Goal: Task Accomplishment & Management: Use online tool/utility

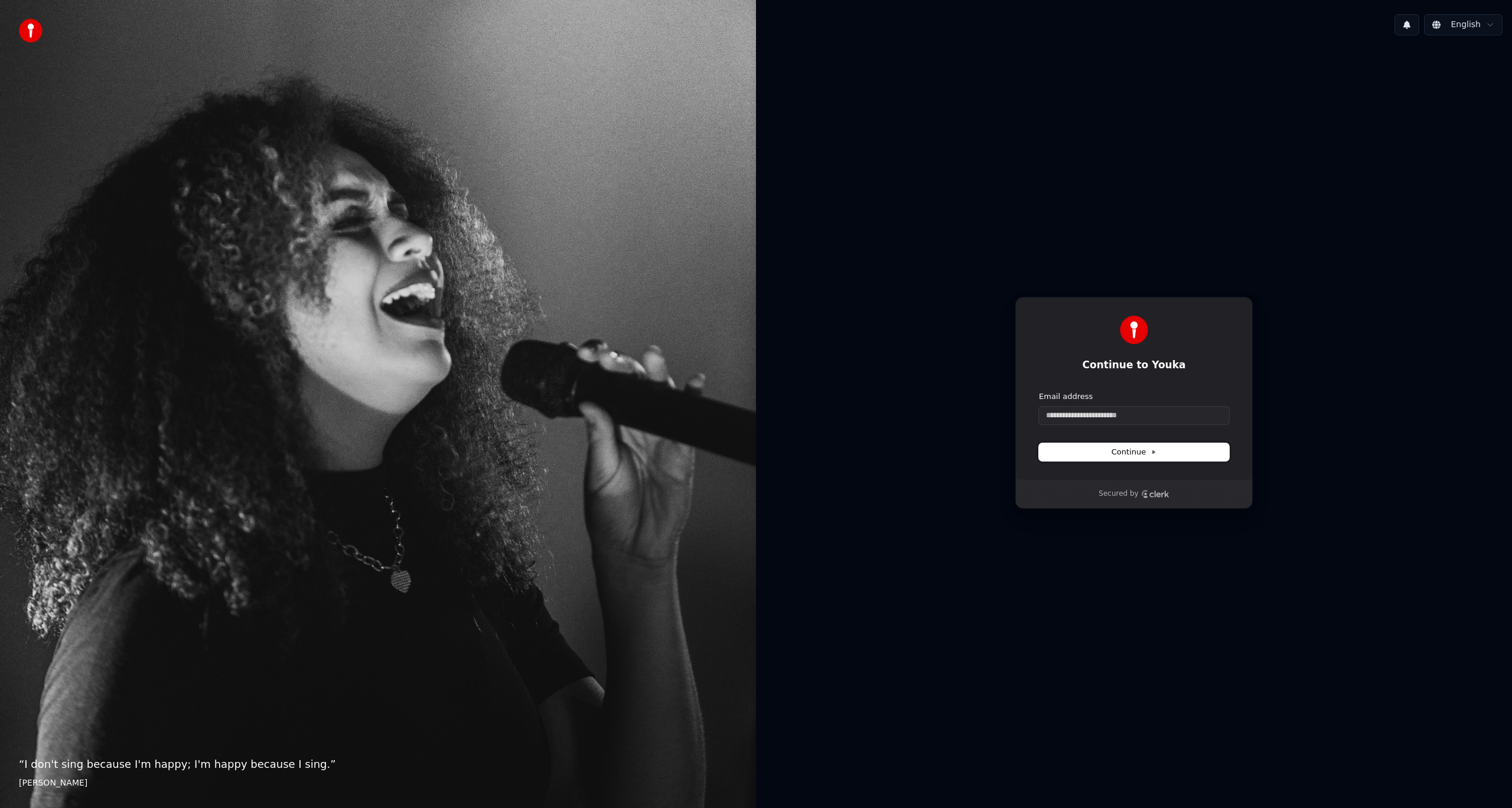
click at [1150, 451] on icon at bounding box center [1153, 452] width 6 height 6
click at [1129, 413] on input "Email address" at bounding box center [1134, 416] width 190 height 18
click at [1039, 391] on button "submit" at bounding box center [1039, 391] width 0 height 0
type input "**********"
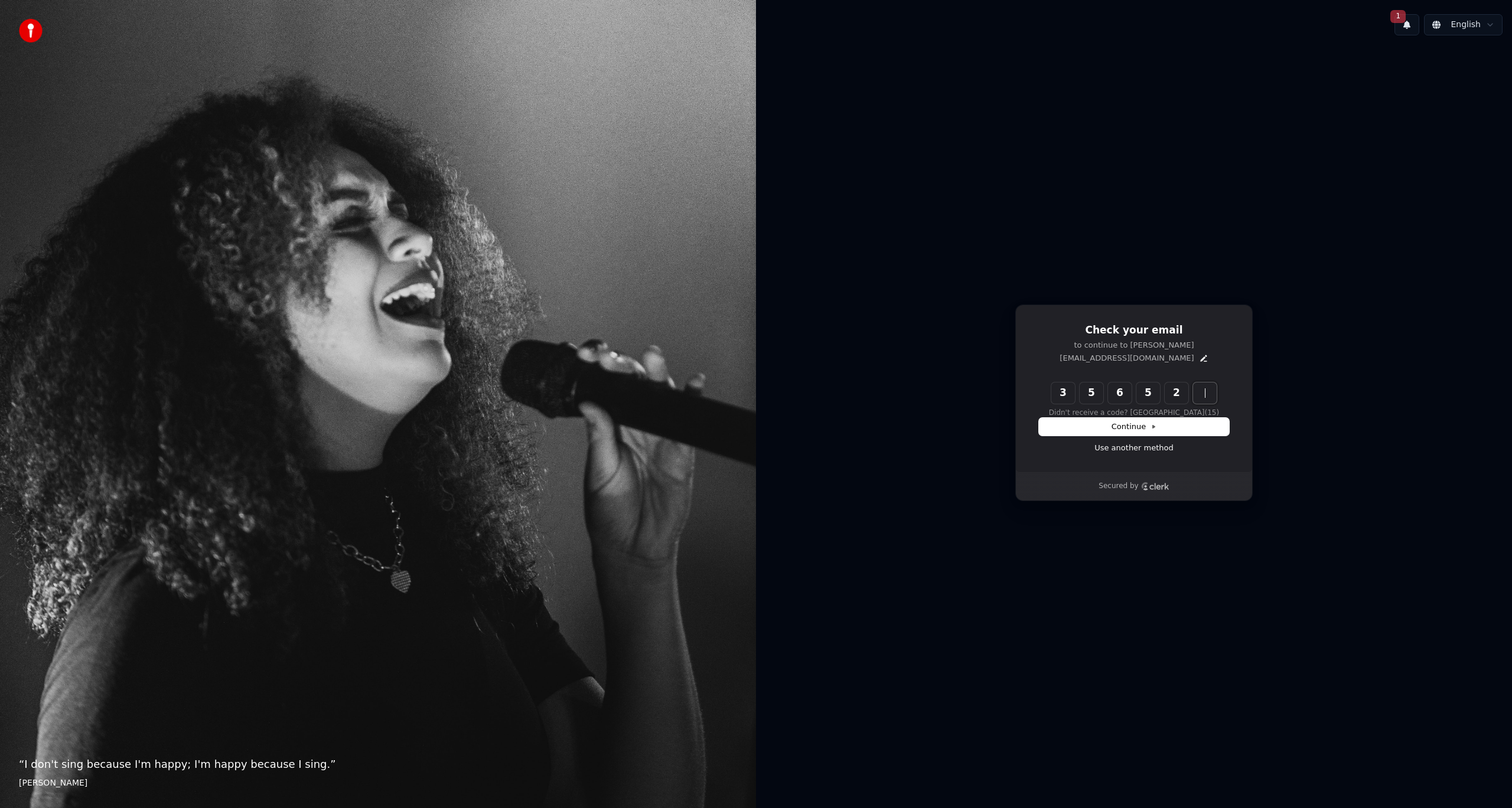
type input "******"
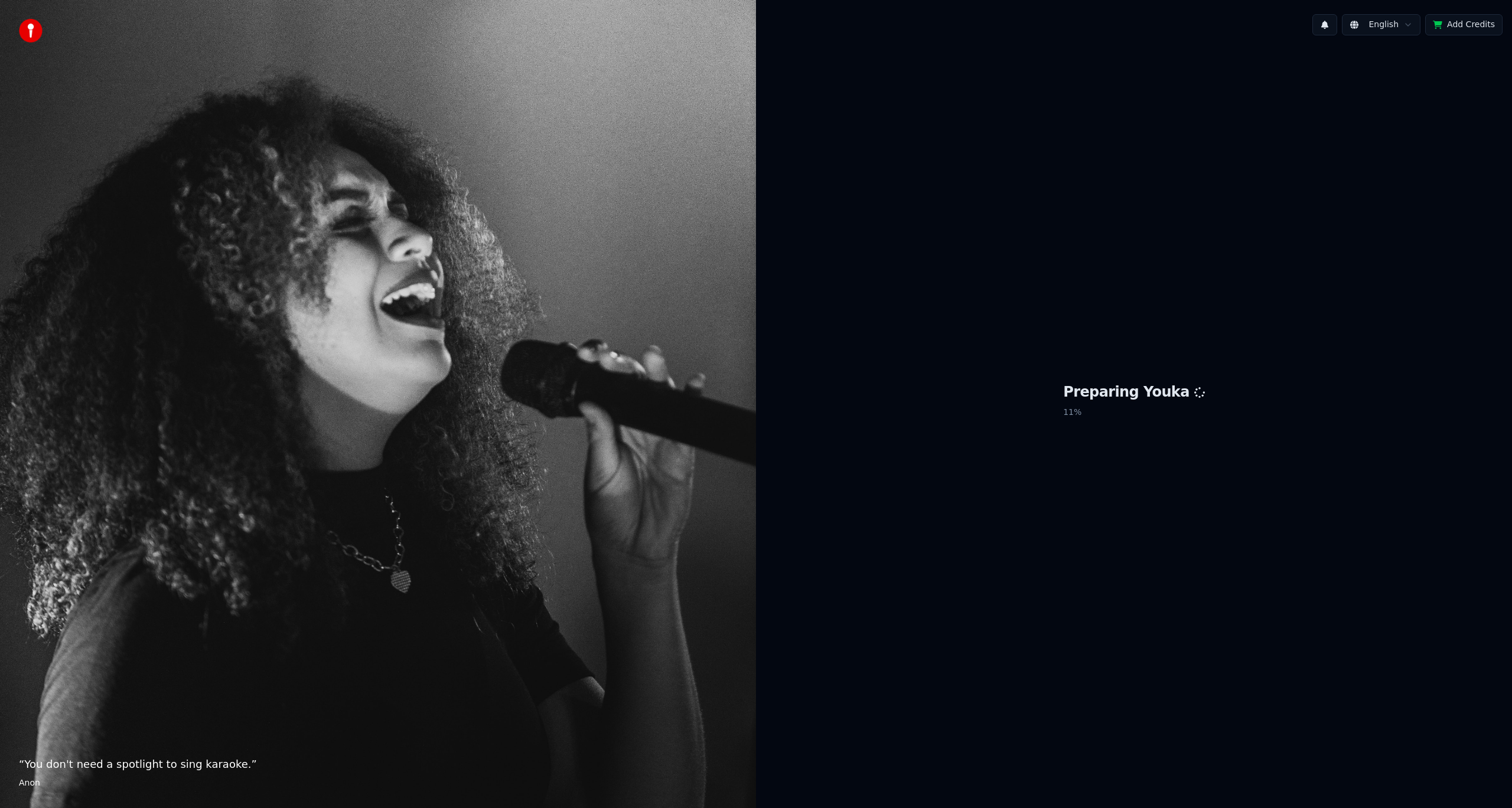
click at [1454, 24] on button "Add Credits" at bounding box center [1464, 25] width 77 height 21
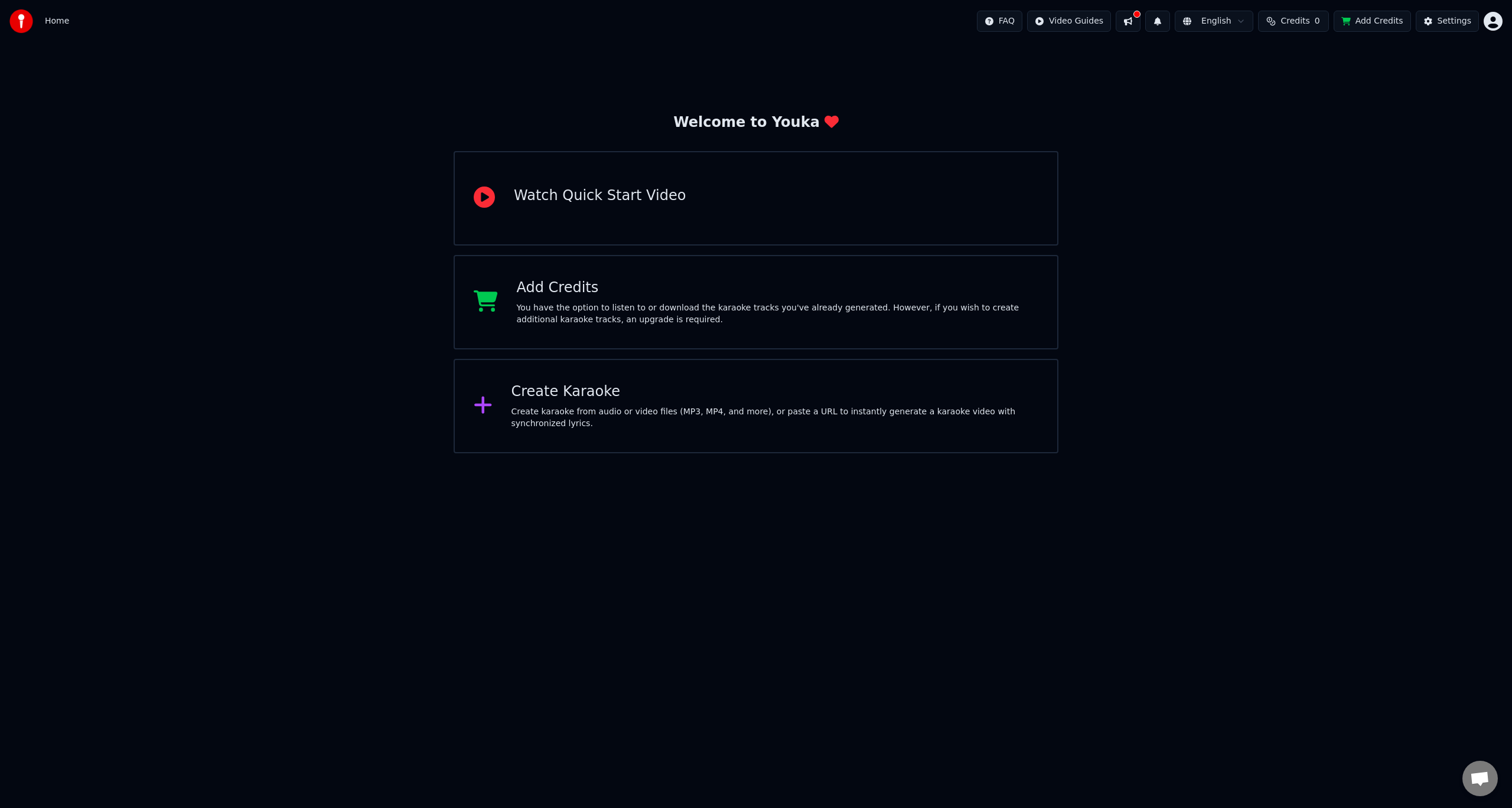
click at [1491, 21] on html "Home FAQ Video Guides English Credits 0 Add Credits Settings Welcome to Youka W…" at bounding box center [756, 226] width 1512 height 453
click at [1135, 141] on html "Home FAQ Video Guides English Credits 0 Add Credits Settings Welcome to Youka W…" at bounding box center [756, 226] width 1512 height 453
click at [59, 16] on span "Home" at bounding box center [57, 21] width 24 height 12
click at [26, 20] on img at bounding box center [21, 21] width 23 height 23
click at [558, 409] on div "Create Karaoke Create karaoke from audio or video files (MP3, MP4, and more), o…" at bounding box center [775, 406] width 527 height 47
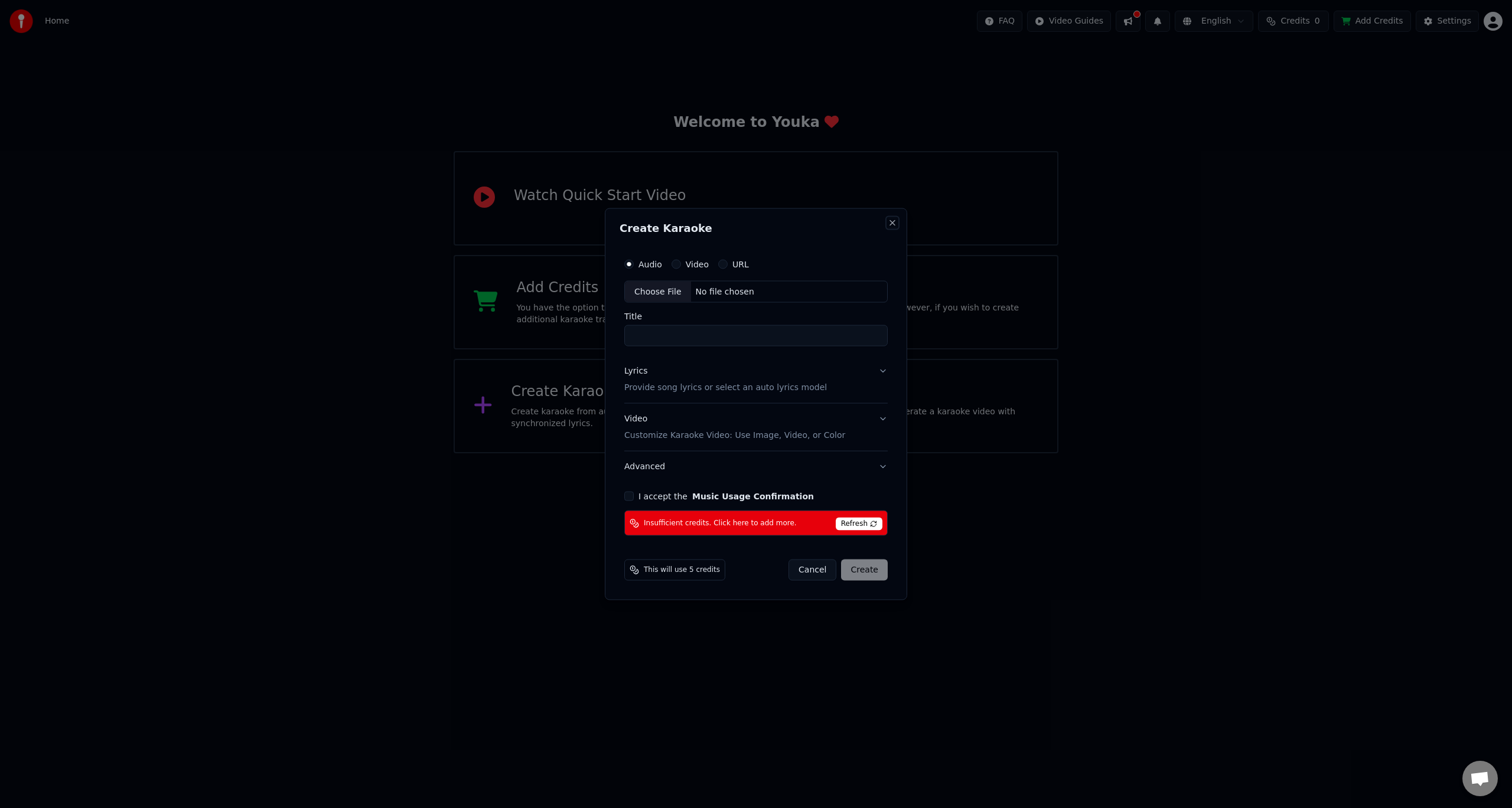
click at [895, 221] on button "Close" at bounding box center [892, 223] width 10 height 10
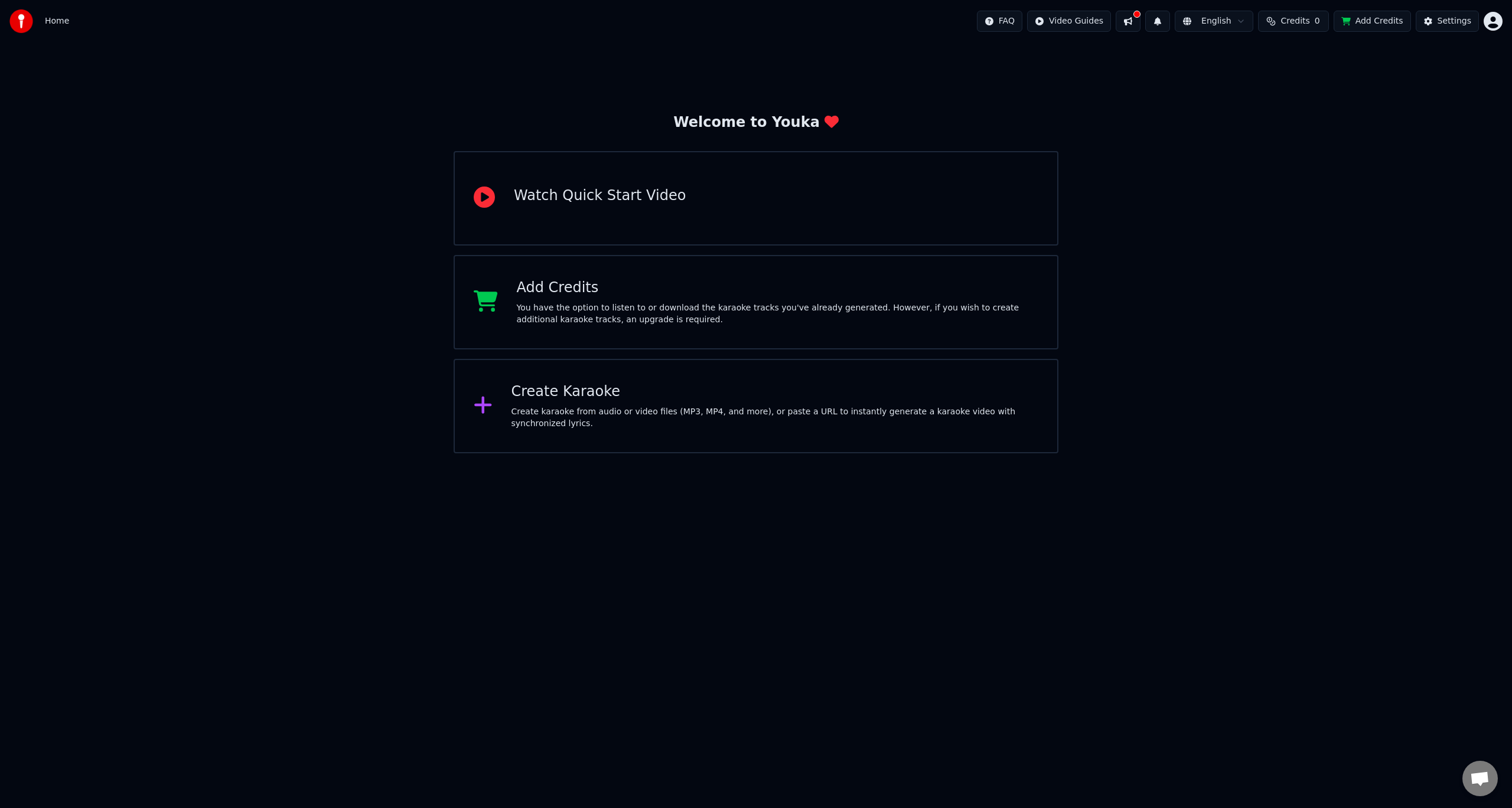
click at [25, 22] on img at bounding box center [21, 21] width 23 height 23
click at [61, 23] on span "Home" at bounding box center [57, 21] width 24 height 12
click at [1491, 17] on html "Home FAQ Video Guides English Credits 0 Add Credits Settings Welcome to Youka W…" at bounding box center [756, 226] width 1512 height 453
click at [1443, 19] on html "Home FAQ Video Guides English Credits 0 Add Credits Settings Welcome to Youka W…" at bounding box center [756, 226] width 1512 height 453
click at [661, 421] on div "Create karaoke from audio or video files (MP3, MP4, and more), or paste a URL t…" at bounding box center [775, 418] width 527 height 23
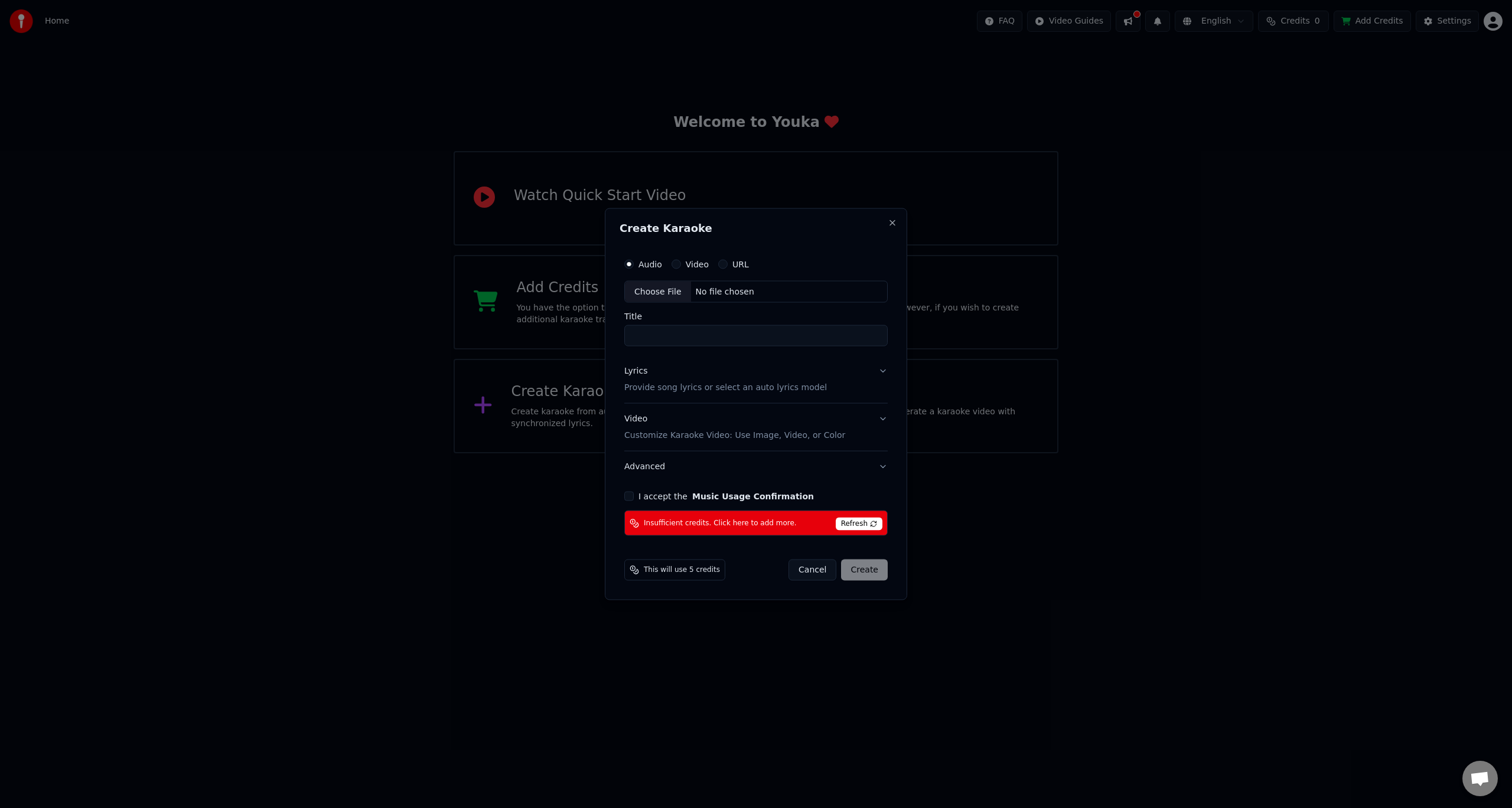
click at [806, 562] on button "Cancel" at bounding box center [812, 570] width 48 height 21
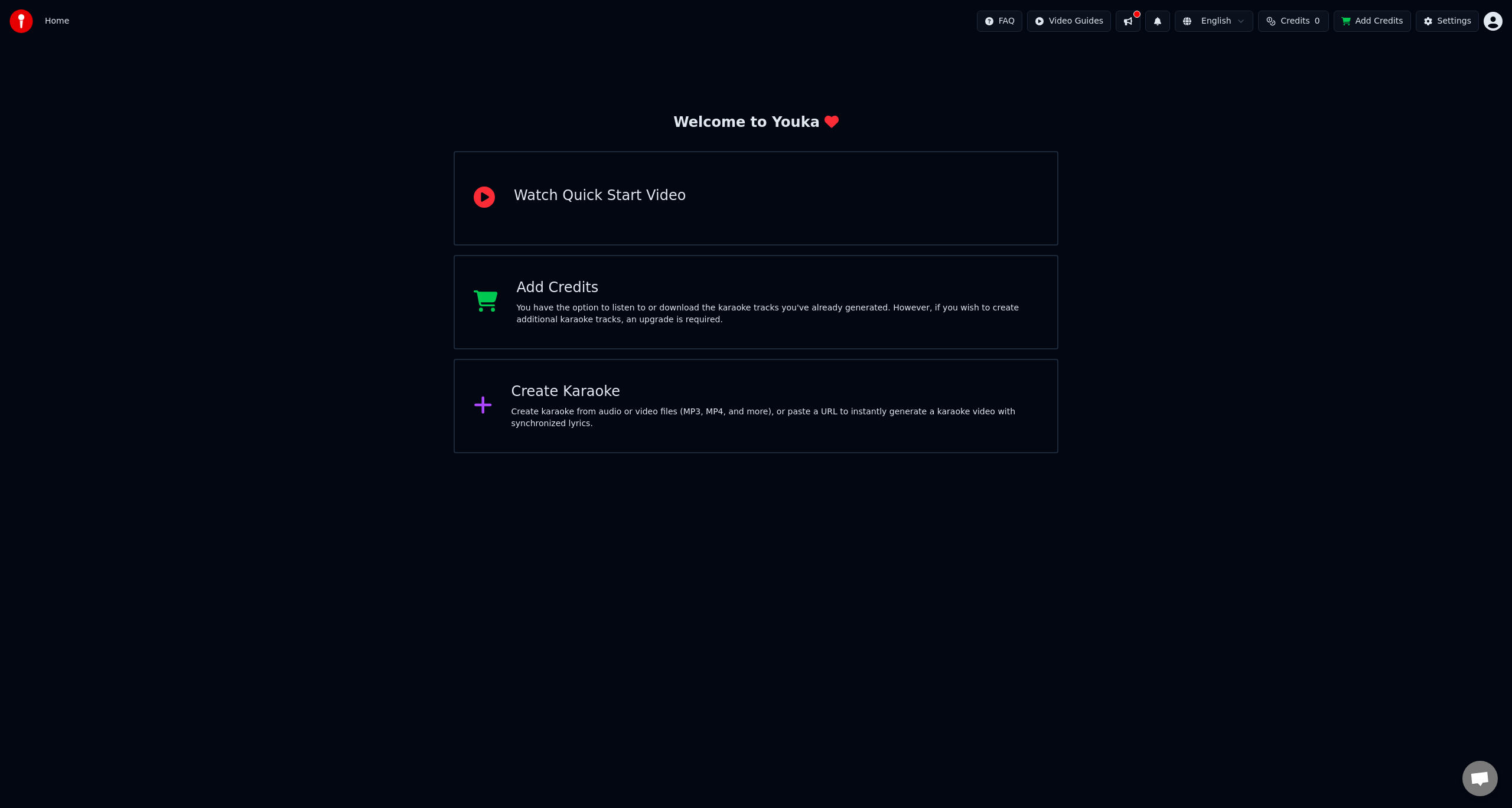
click at [1495, 24] on html "Home FAQ Video Guides English Credits 0 Add Credits Settings Welcome to Youka W…" at bounding box center [756, 226] width 1512 height 453
click at [1403, 95] on span "Feature Voting" at bounding box center [1426, 100] width 60 height 12
click at [571, 215] on div "Watch Quick Start Video" at bounding box center [756, 198] width 605 height 95
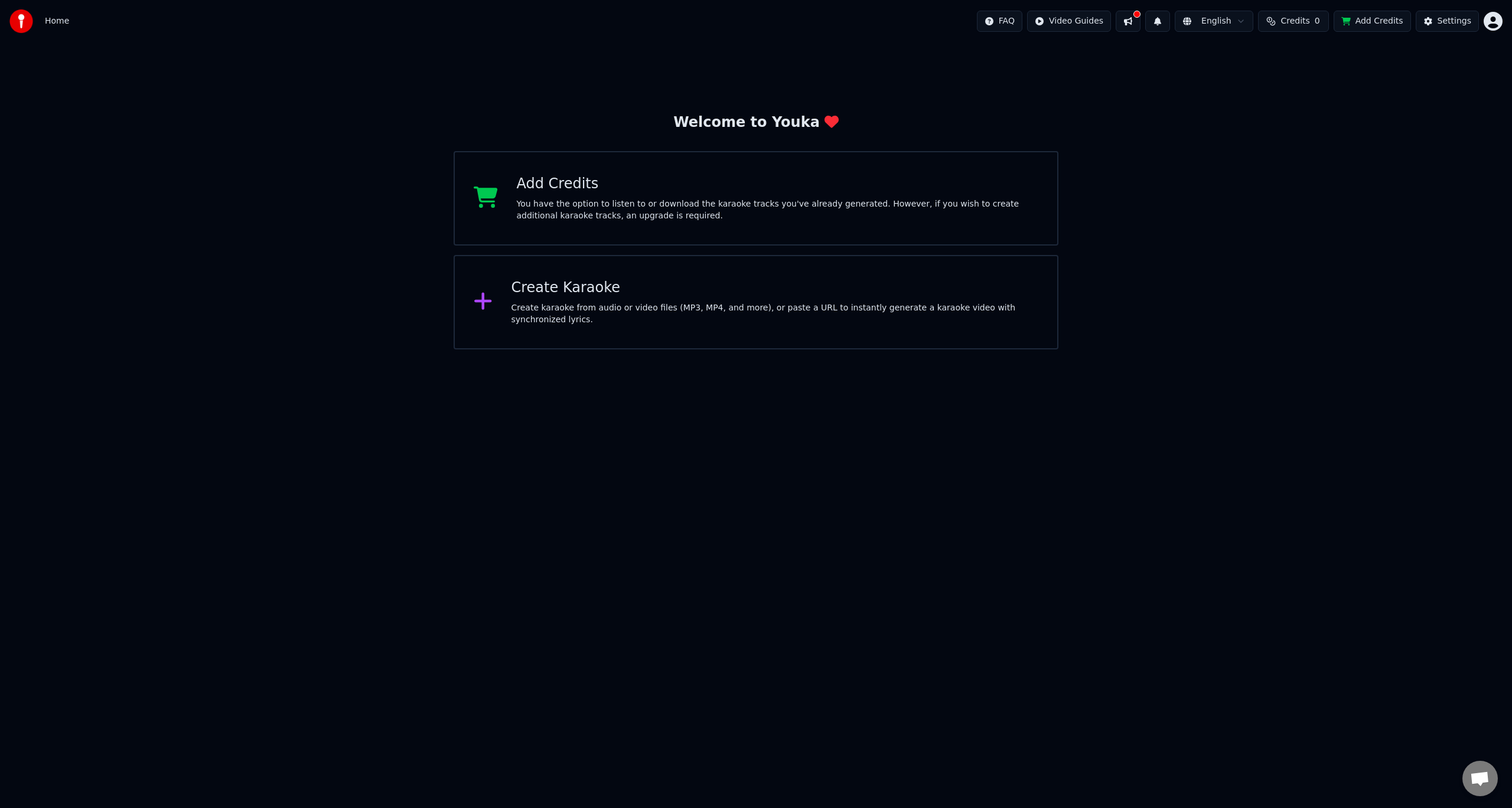
click at [821, 286] on div "Create Karaoke" at bounding box center [775, 288] width 527 height 19
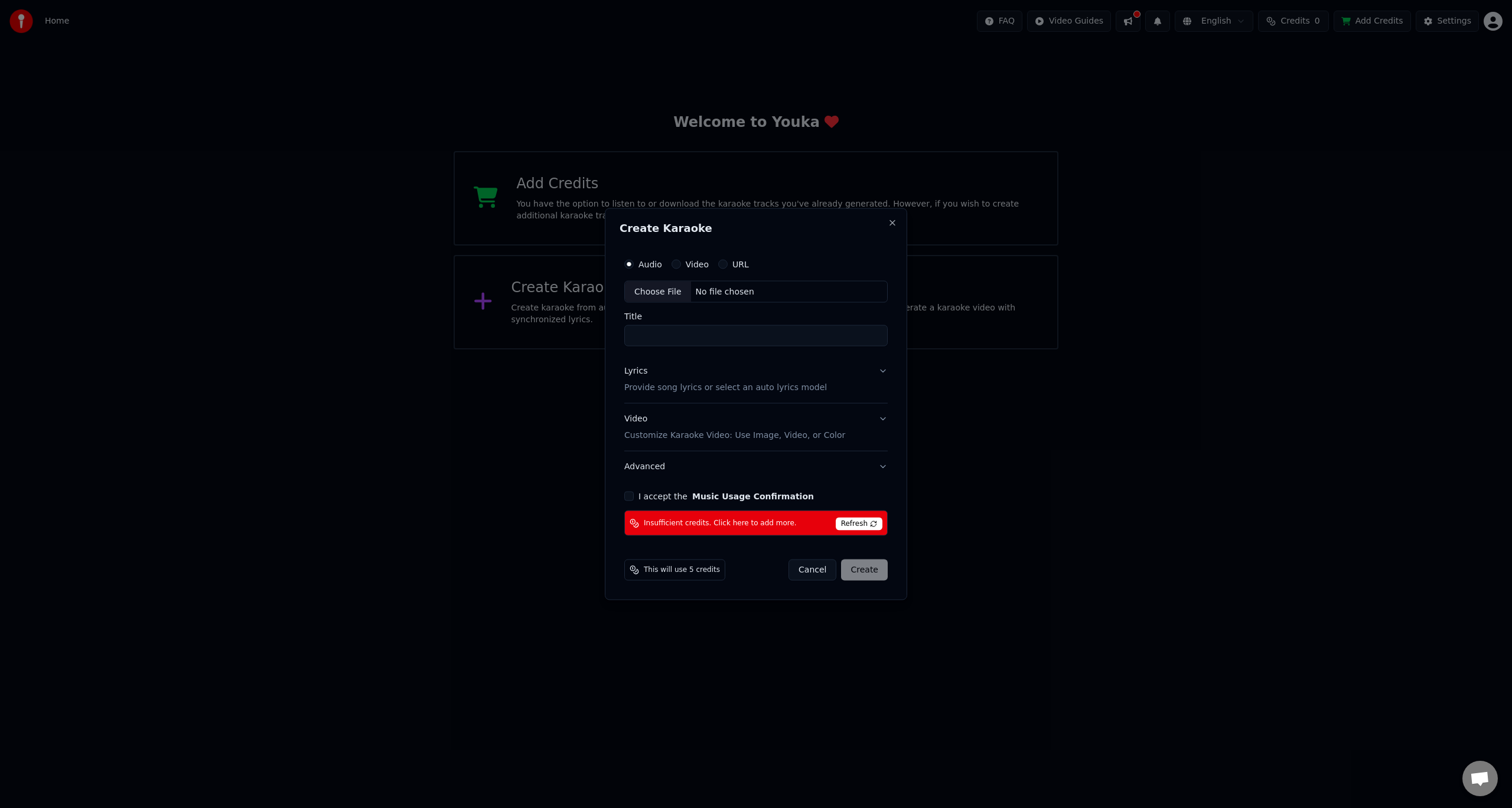
click at [869, 523] on span "Refresh" at bounding box center [859, 524] width 47 height 13
click at [736, 519] on span "Insufficient credits. Click here to add more." at bounding box center [720, 523] width 153 height 10
